Goal: Task Accomplishment & Management: Use online tool/utility

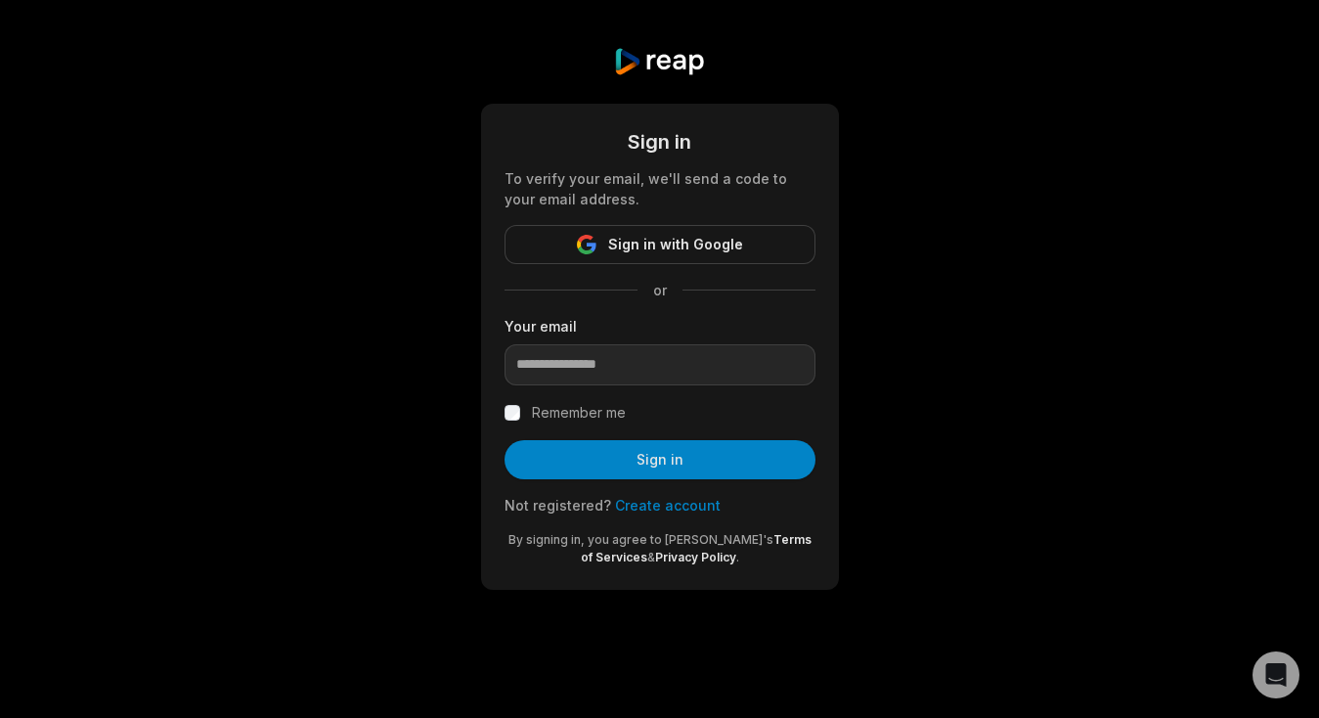
click at [561, 409] on label "Remember me" at bounding box center [579, 412] width 94 height 23
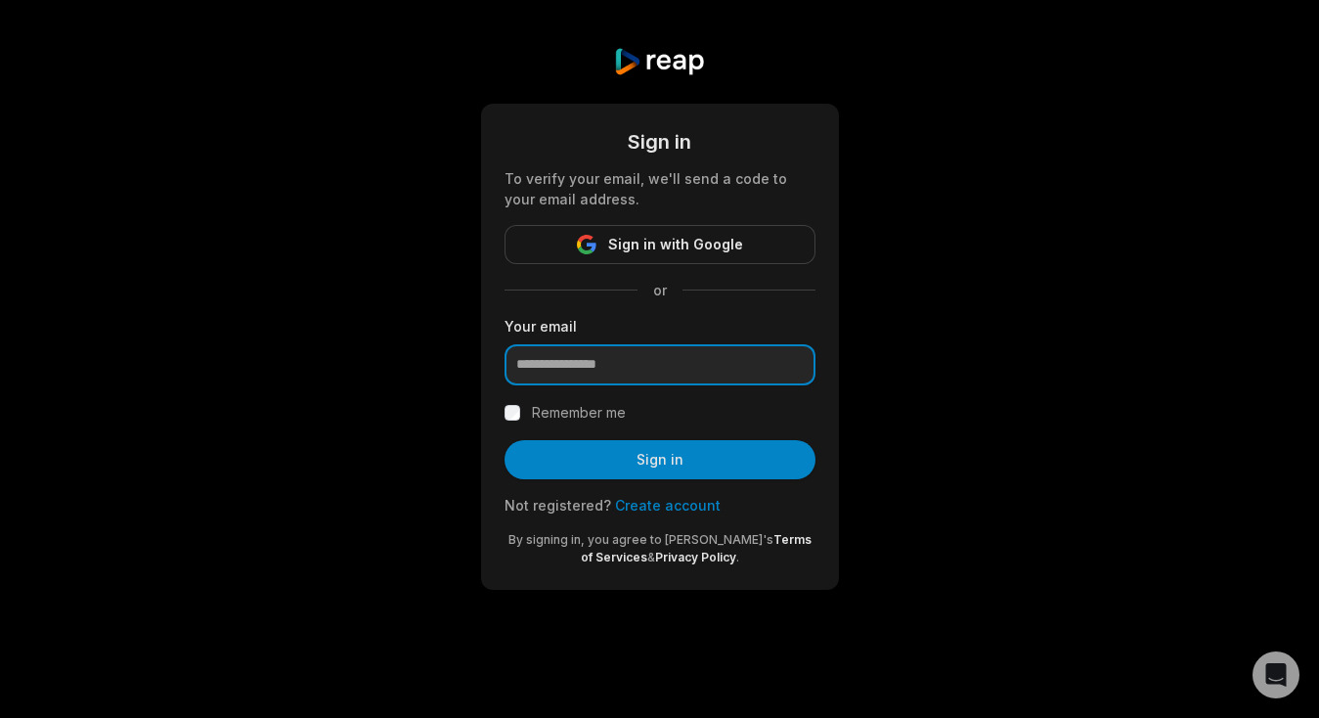
type input "**********"
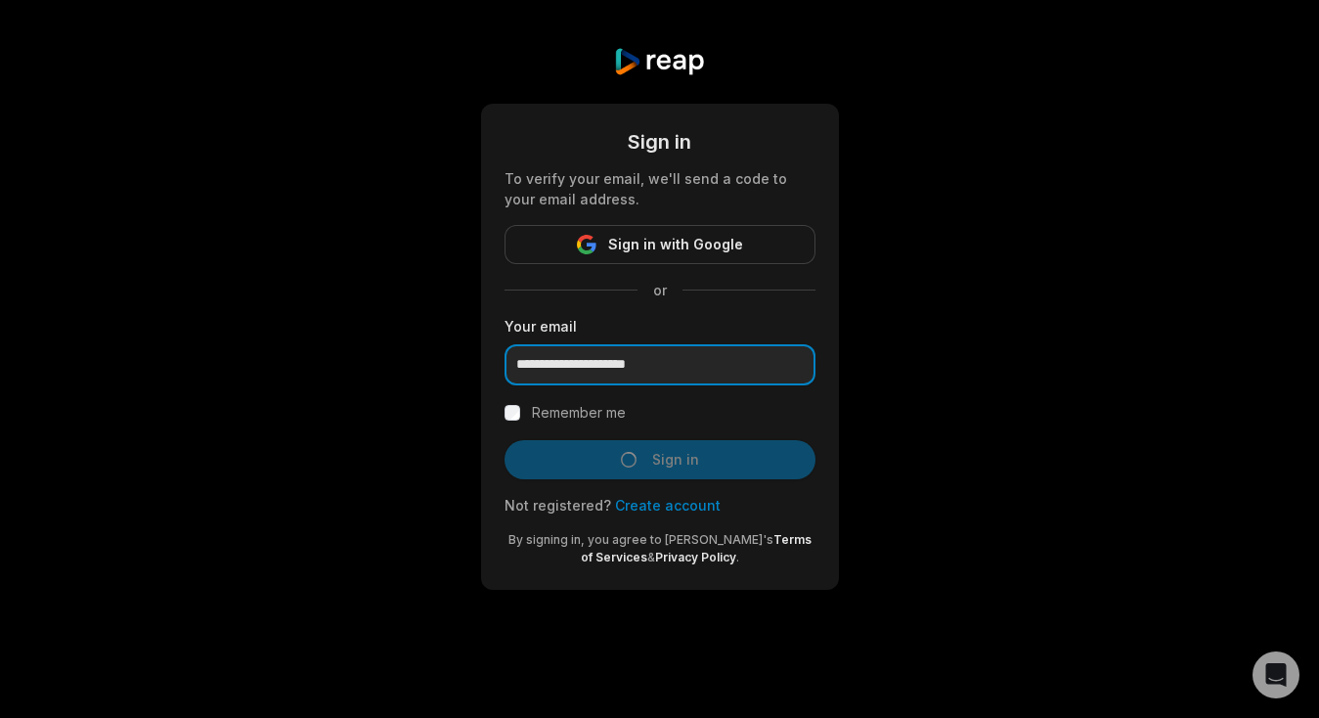
click at [589, 374] on input "**********" at bounding box center [659, 364] width 311 height 41
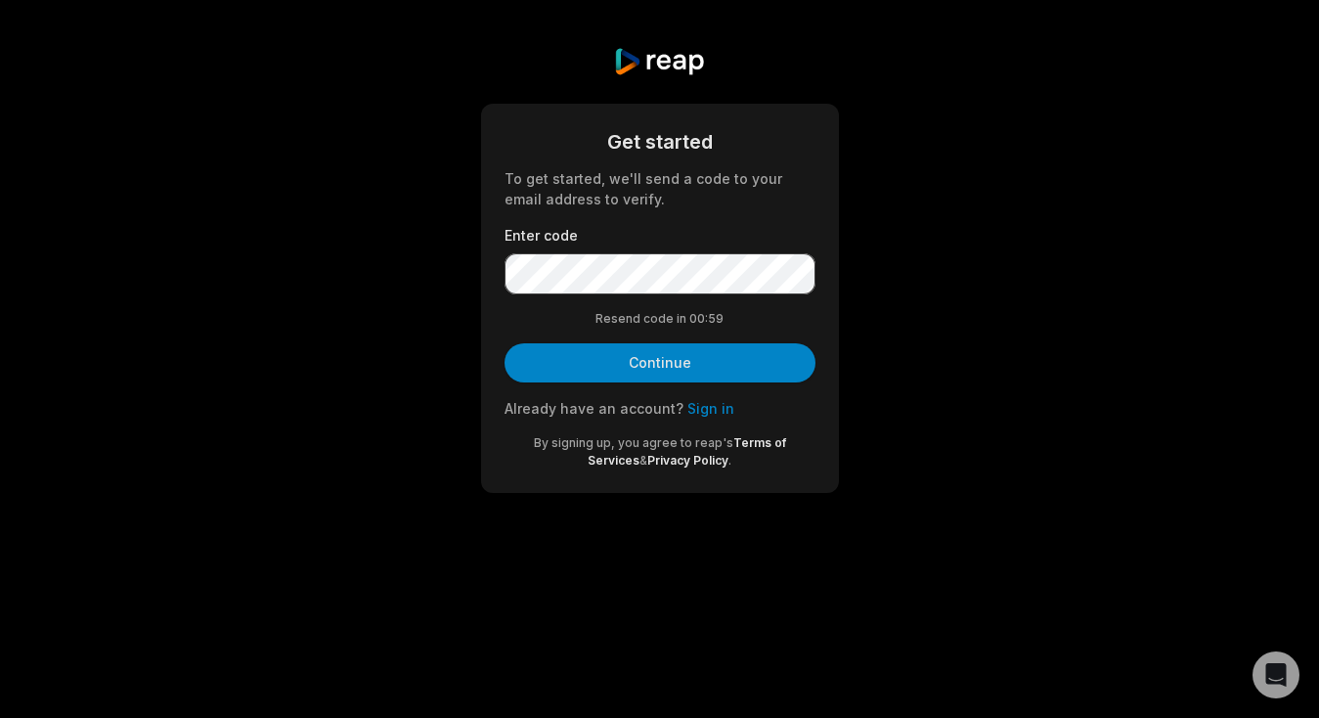
click at [681, 328] on form "Get started To get started, we'll send a code to your email address to verify. …" at bounding box center [659, 298] width 311 height 342
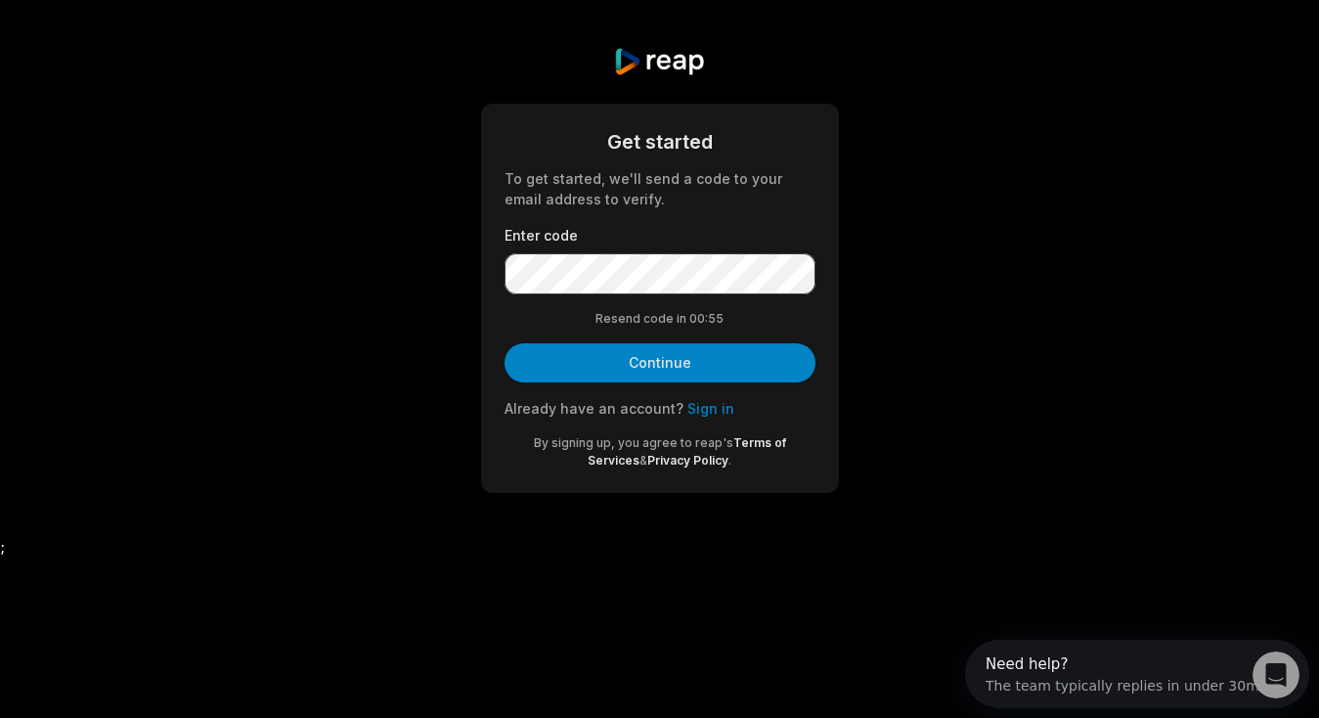
click at [639, 239] on label "Enter code" at bounding box center [659, 235] width 311 height 21
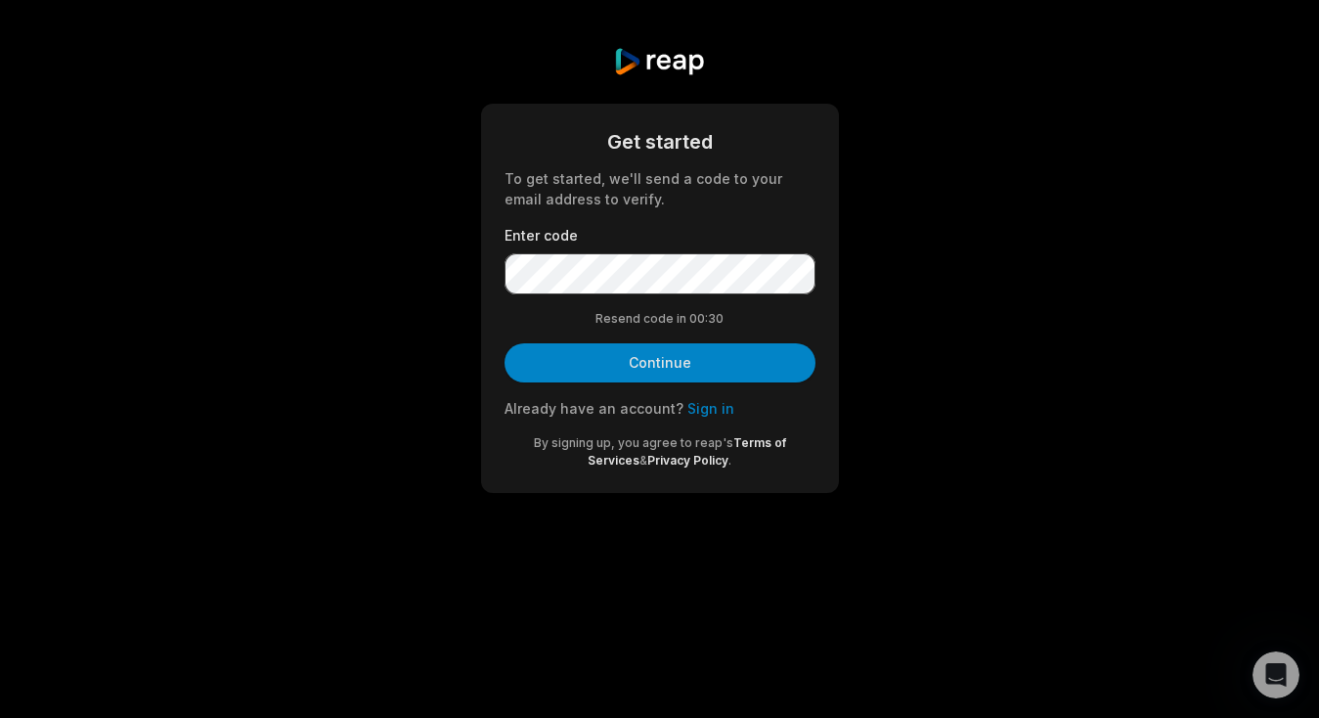
click at [705, 214] on form "Get started To get started, we'll send a code to your email address to verify. …" at bounding box center [659, 298] width 311 height 342
click at [654, 226] on label "Enter code" at bounding box center [659, 235] width 311 height 21
click at [646, 215] on form "Get started To get started, we'll send a code to your email address to verify. …" at bounding box center [659, 298] width 311 height 342
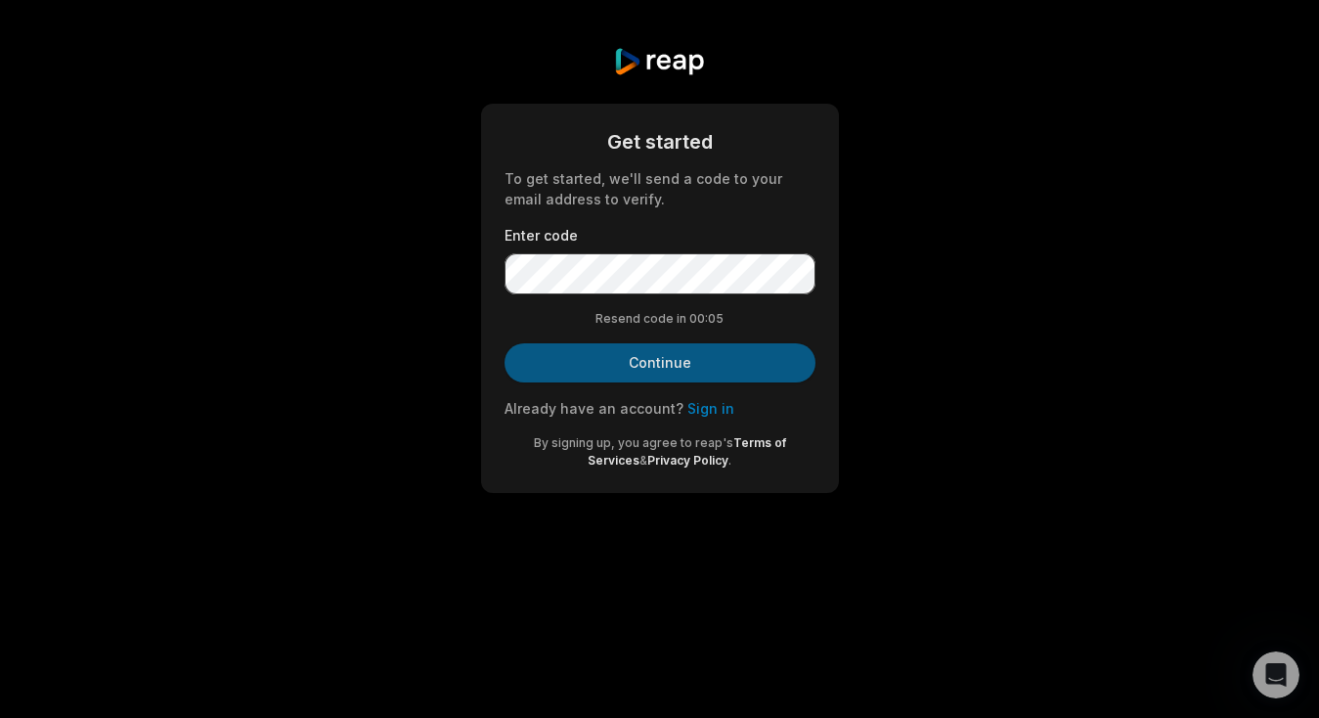
click at [635, 362] on button "Continue" at bounding box center [659, 362] width 311 height 39
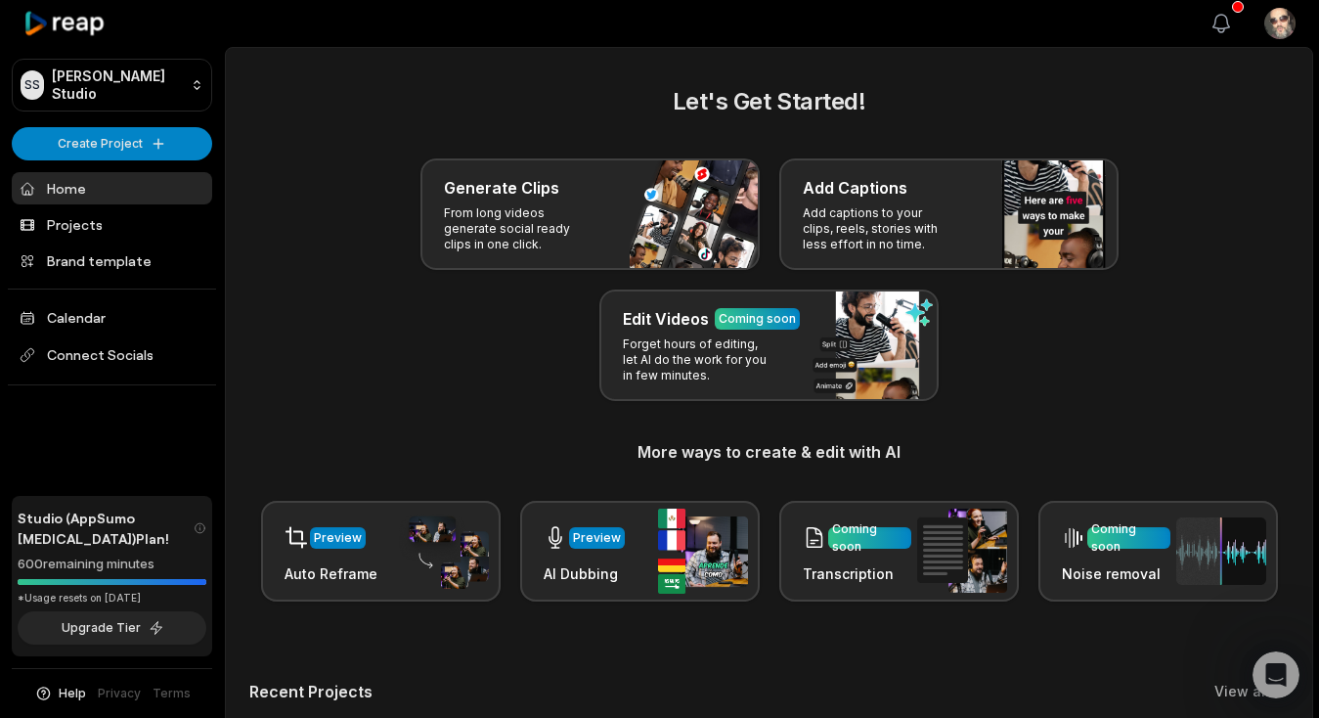
click at [1221, 28] on icon "button" at bounding box center [1221, 24] width 17 height 18
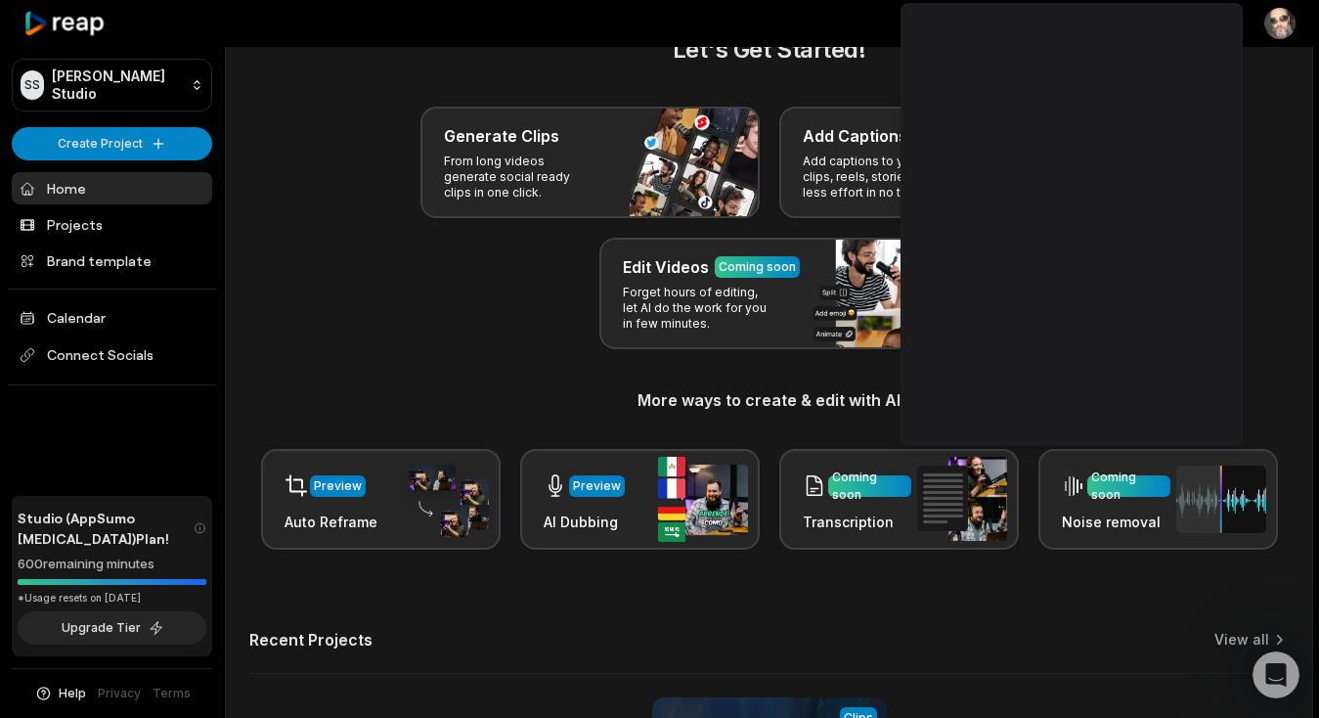
scroll to position [54, 0]
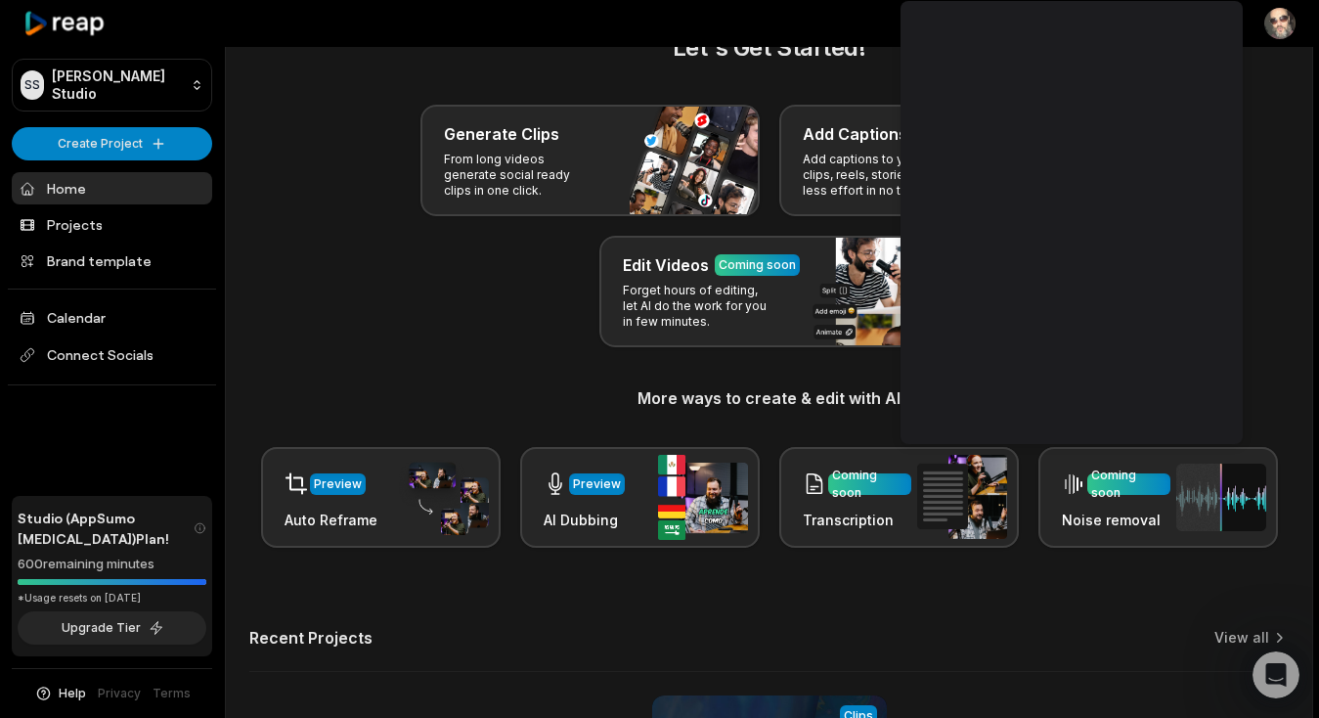
click at [537, 327] on div "Generate Clips From long videos generate social ready clips in one click. Add C…" at bounding box center [768, 226] width 1039 height 242
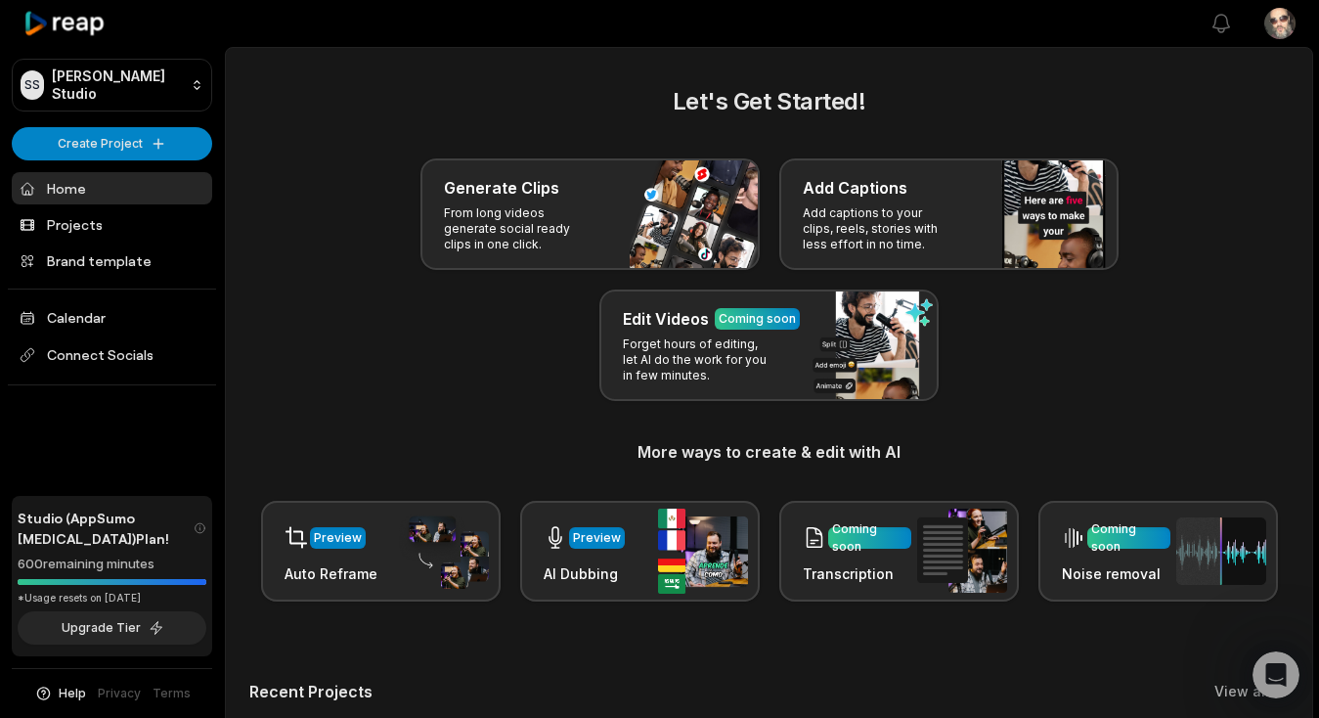
scroll to position [0, 0]
